Goal: Browse casually

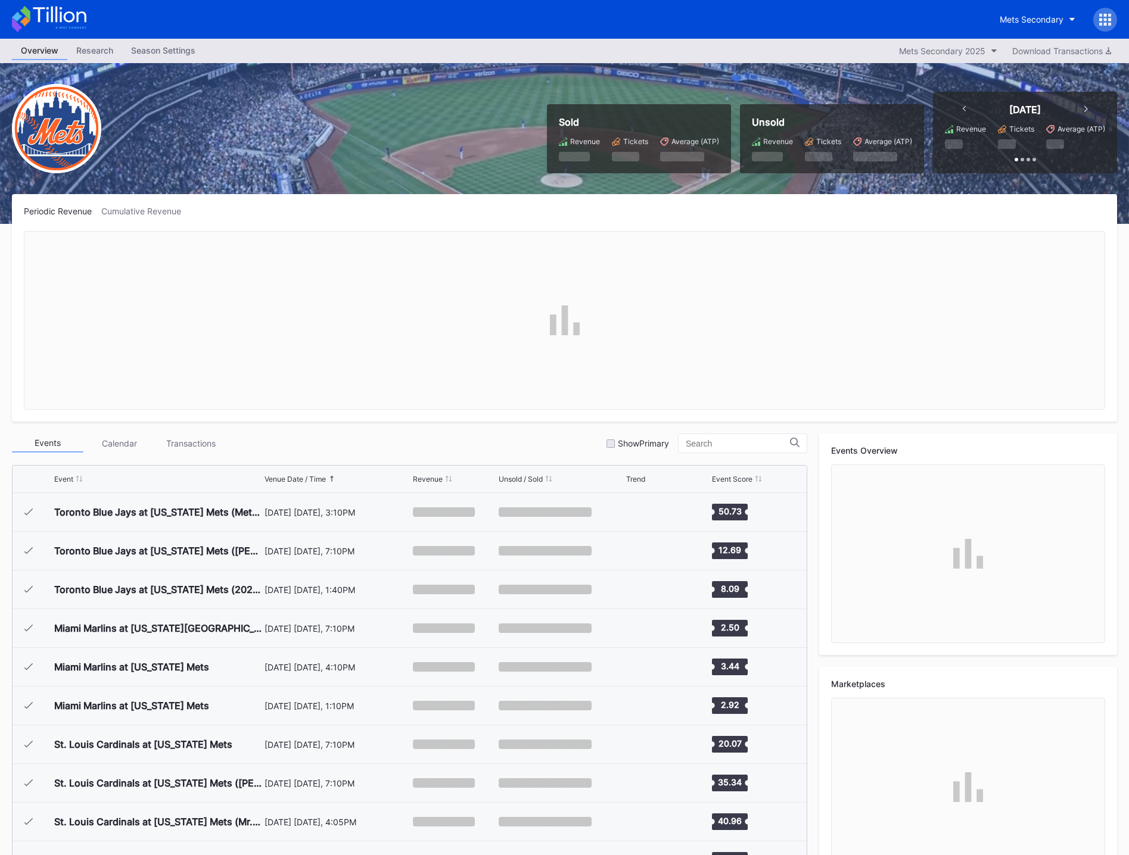
scroll to position [2787, 0]
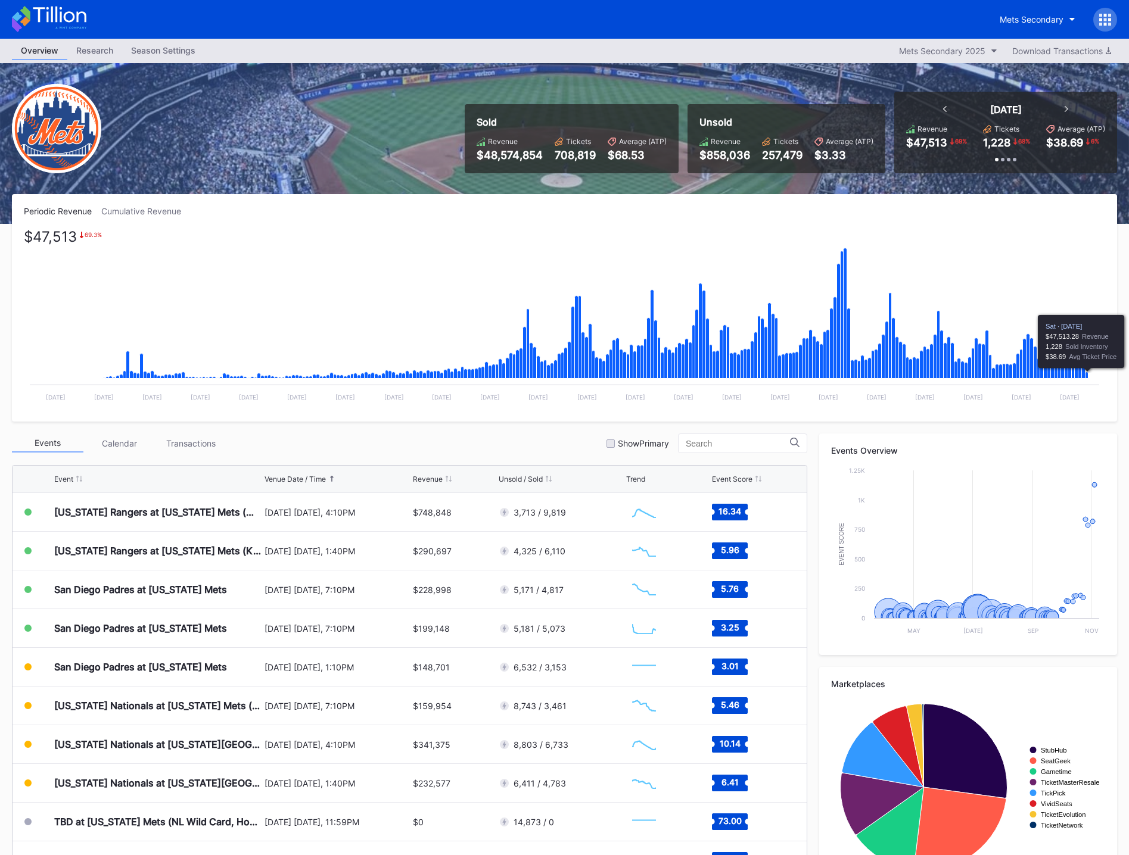
click at [1088, 377] on icon "Chart title" at bounding box center [1086, 375] width 3 height 7
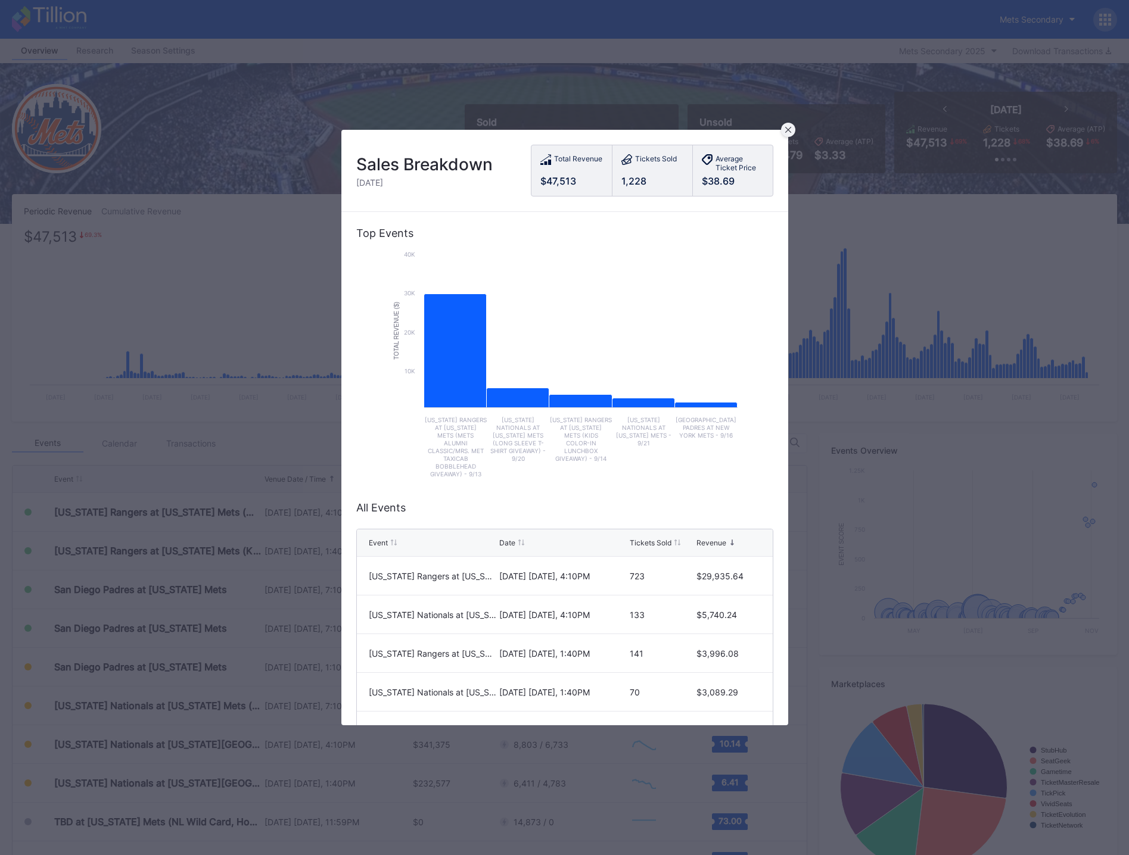
click at [791, 132] on div at bounding box center [788, 130] width 14 height 14
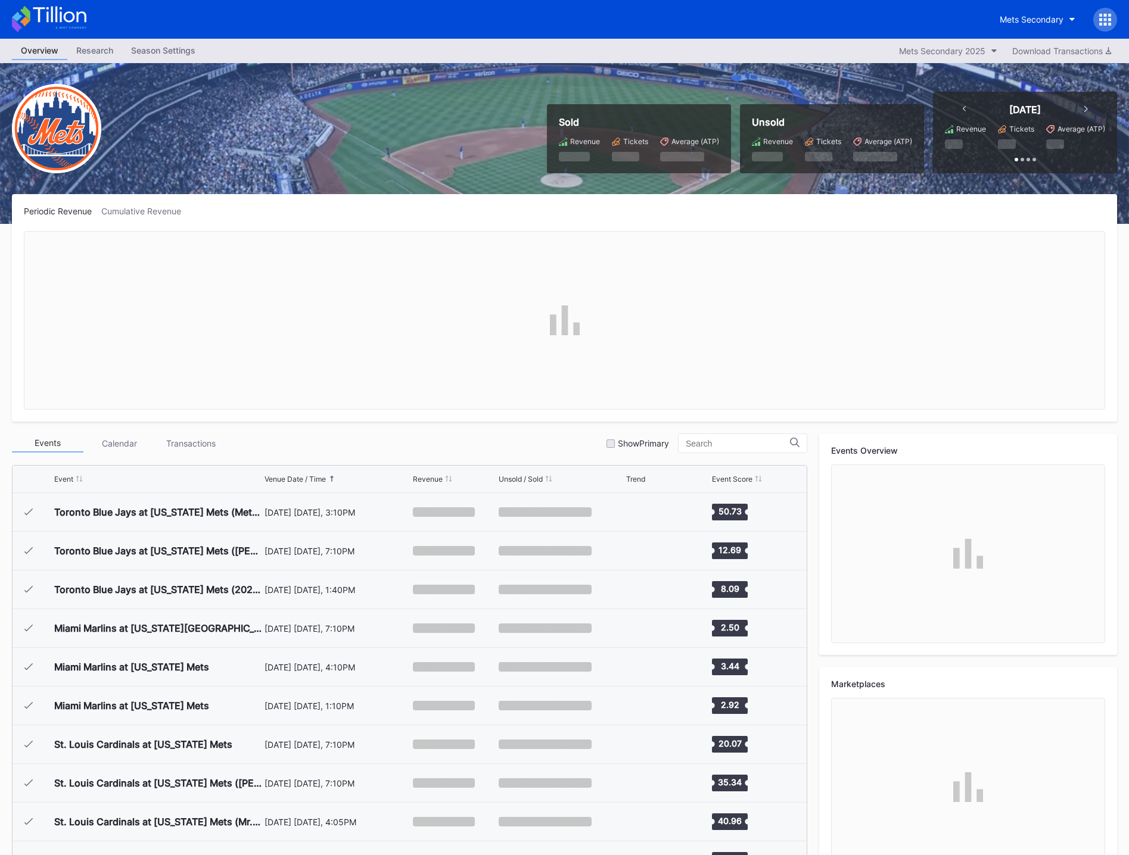
scroll to position [2787, 0]
